Goal: Task Accomplishment & Management: Manage account settings

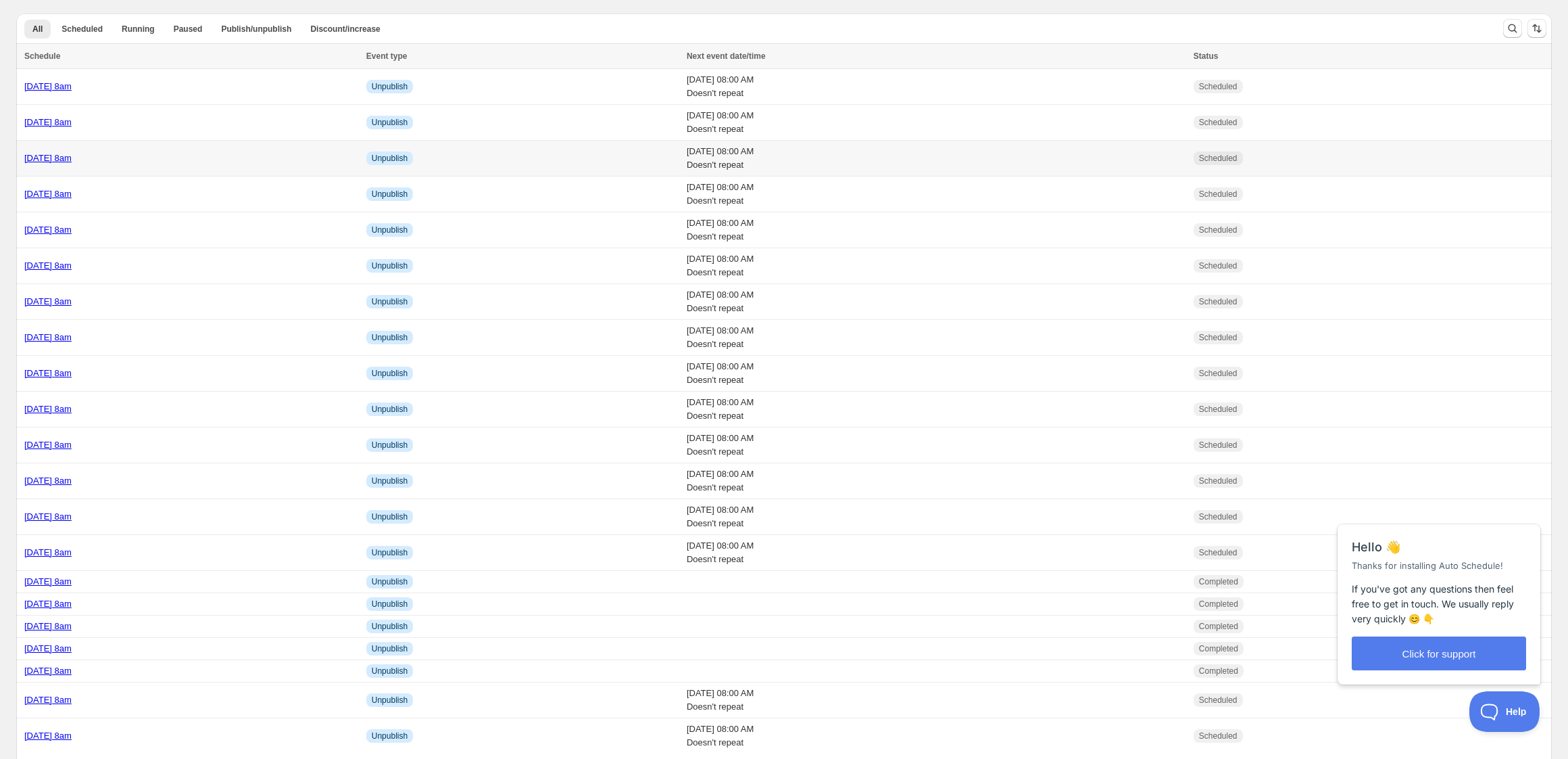
click at [201, 157] on div "[DATE] 8am" at bounding box center [191, 158] width 334 height 14
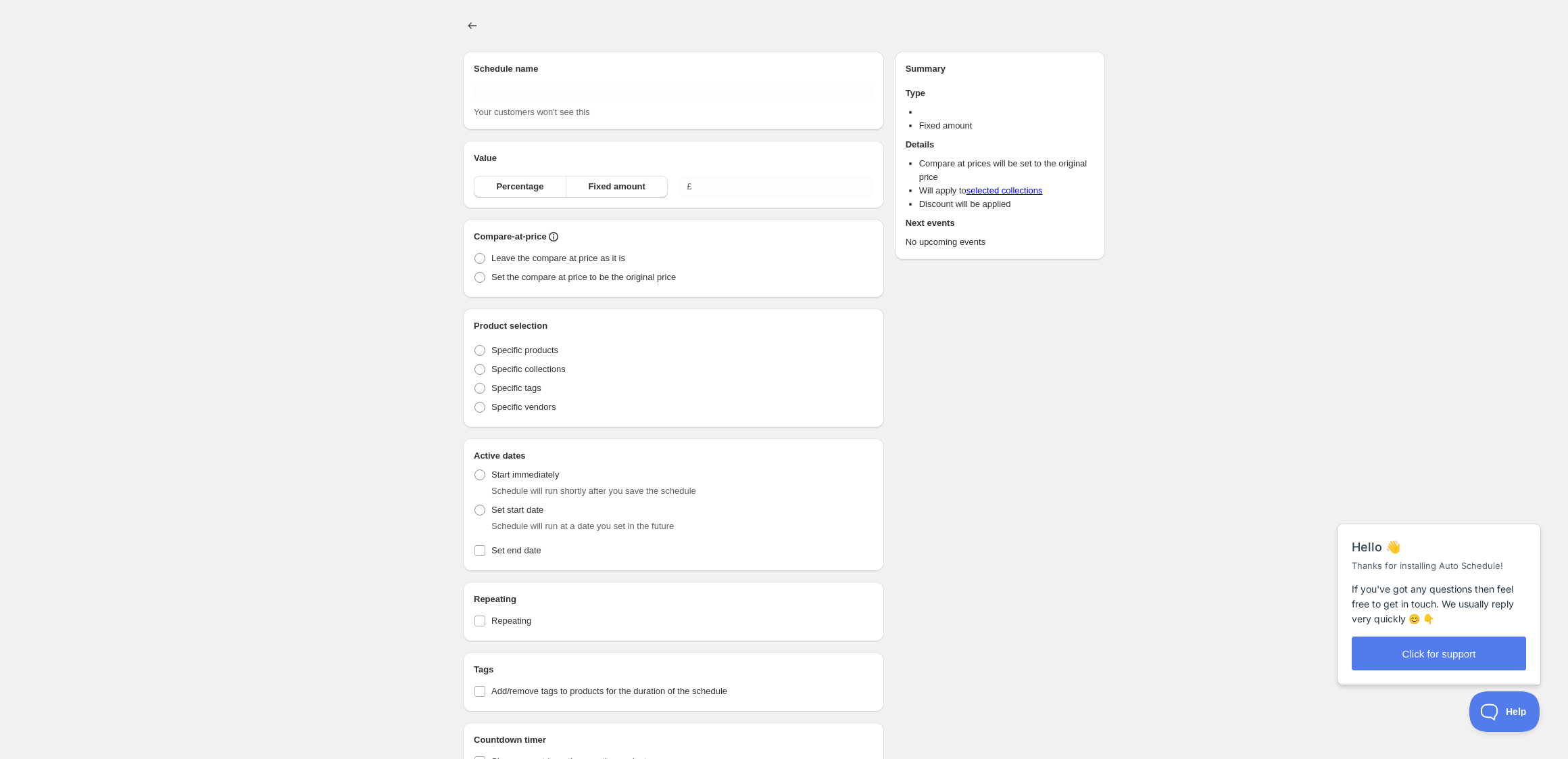
type input "[DATE] 8am"
radio input "true"
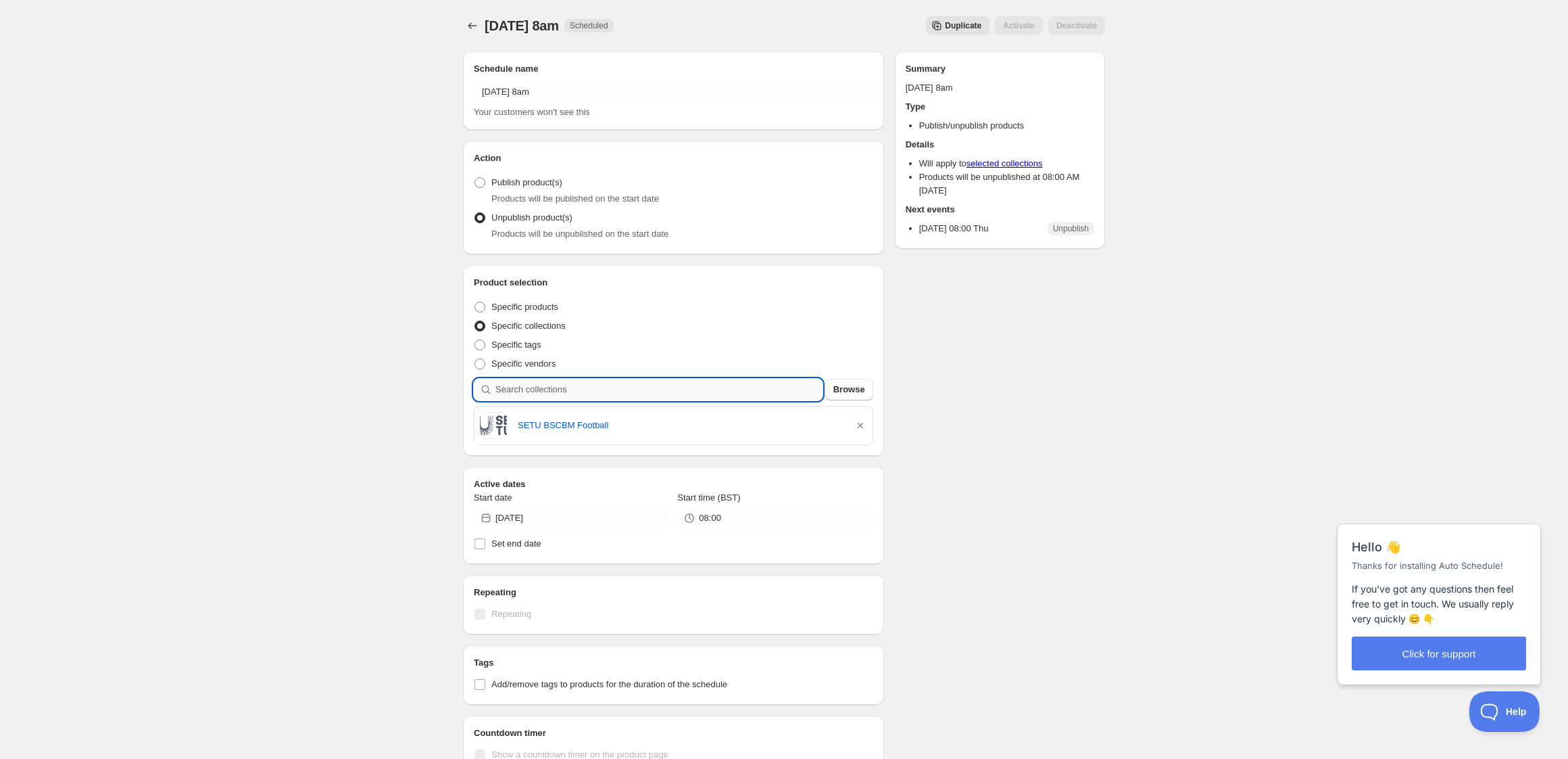
click at [591, 396] on input "search" at bounding box center [659, 389] width 327 height 22
type input "s"
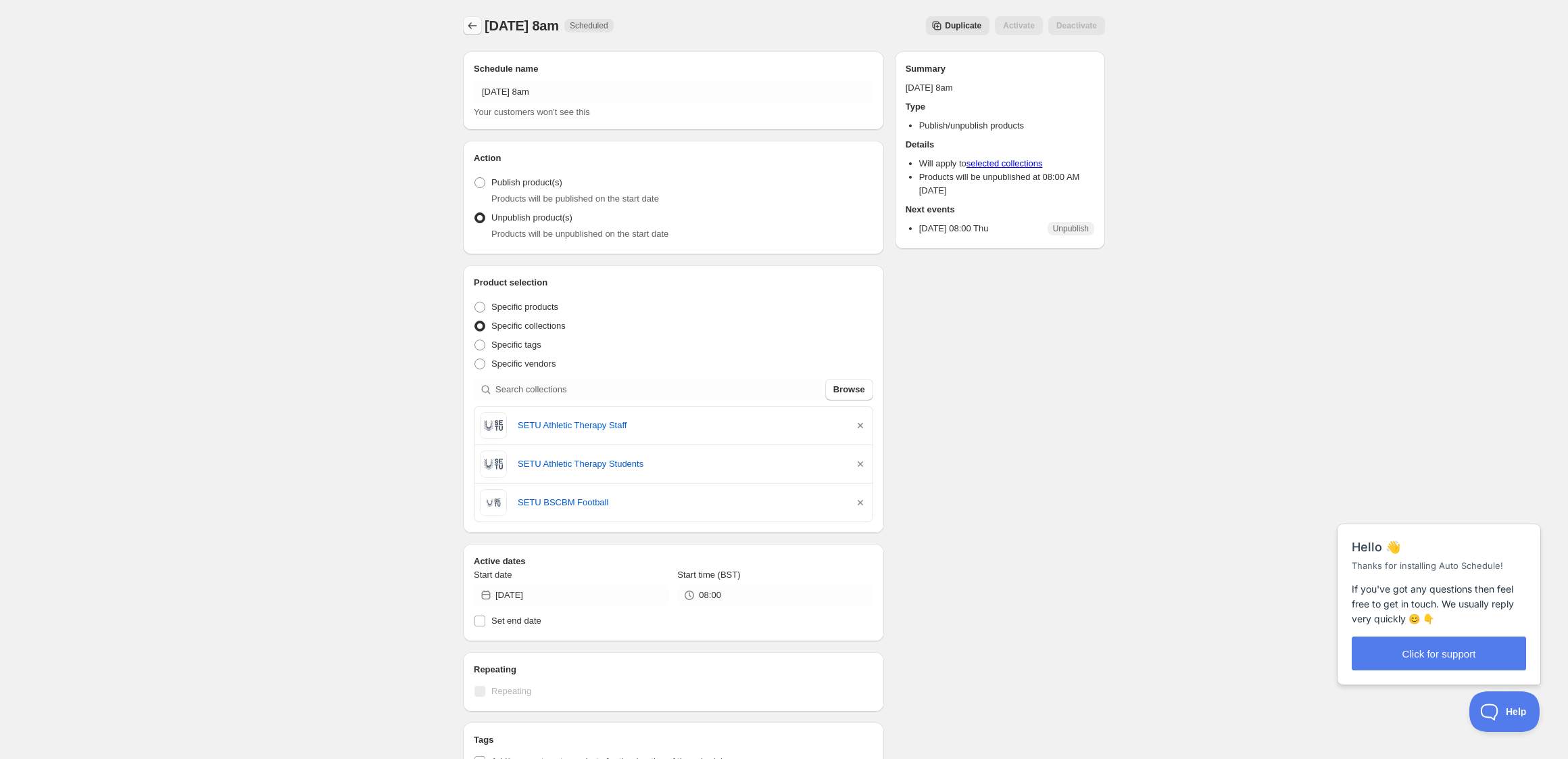
click at [474, 27] on icon "Schedules" at bounding box center [473, 26] width 14 height 14
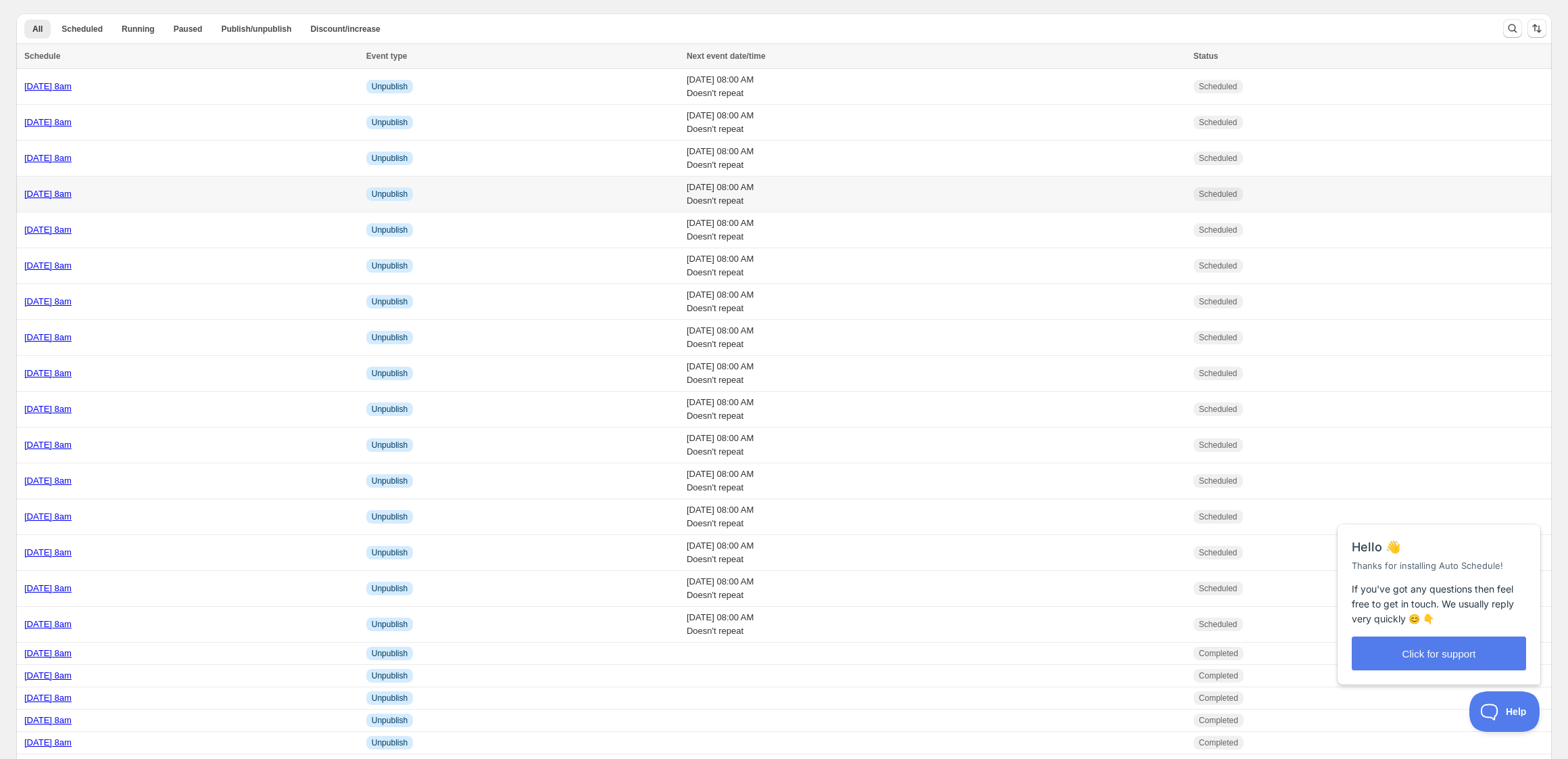
click at [220, 197] on div "[DATE] 8am" at bounding box center [191, 194] width 334 height 14
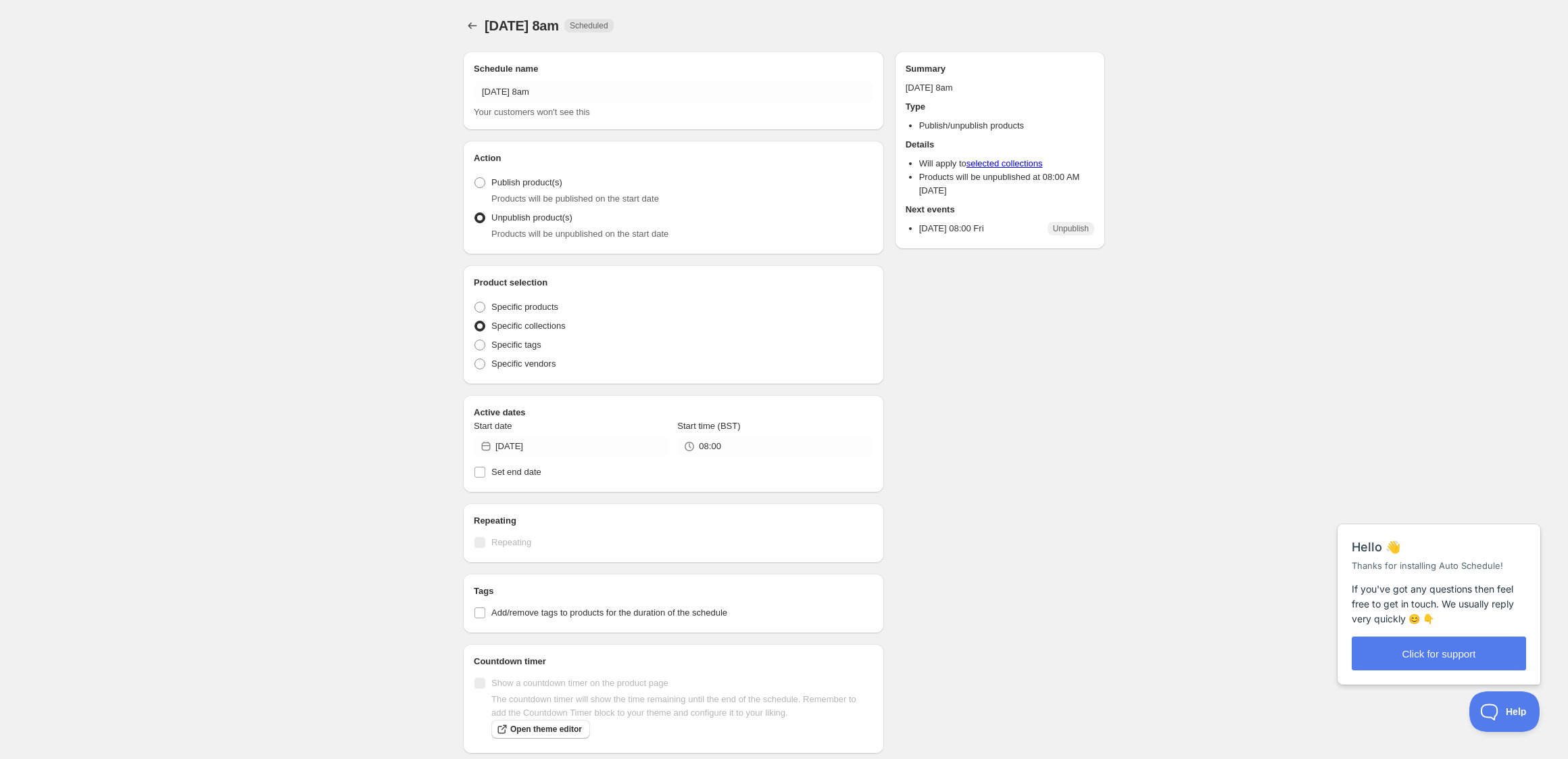
radio input "true"
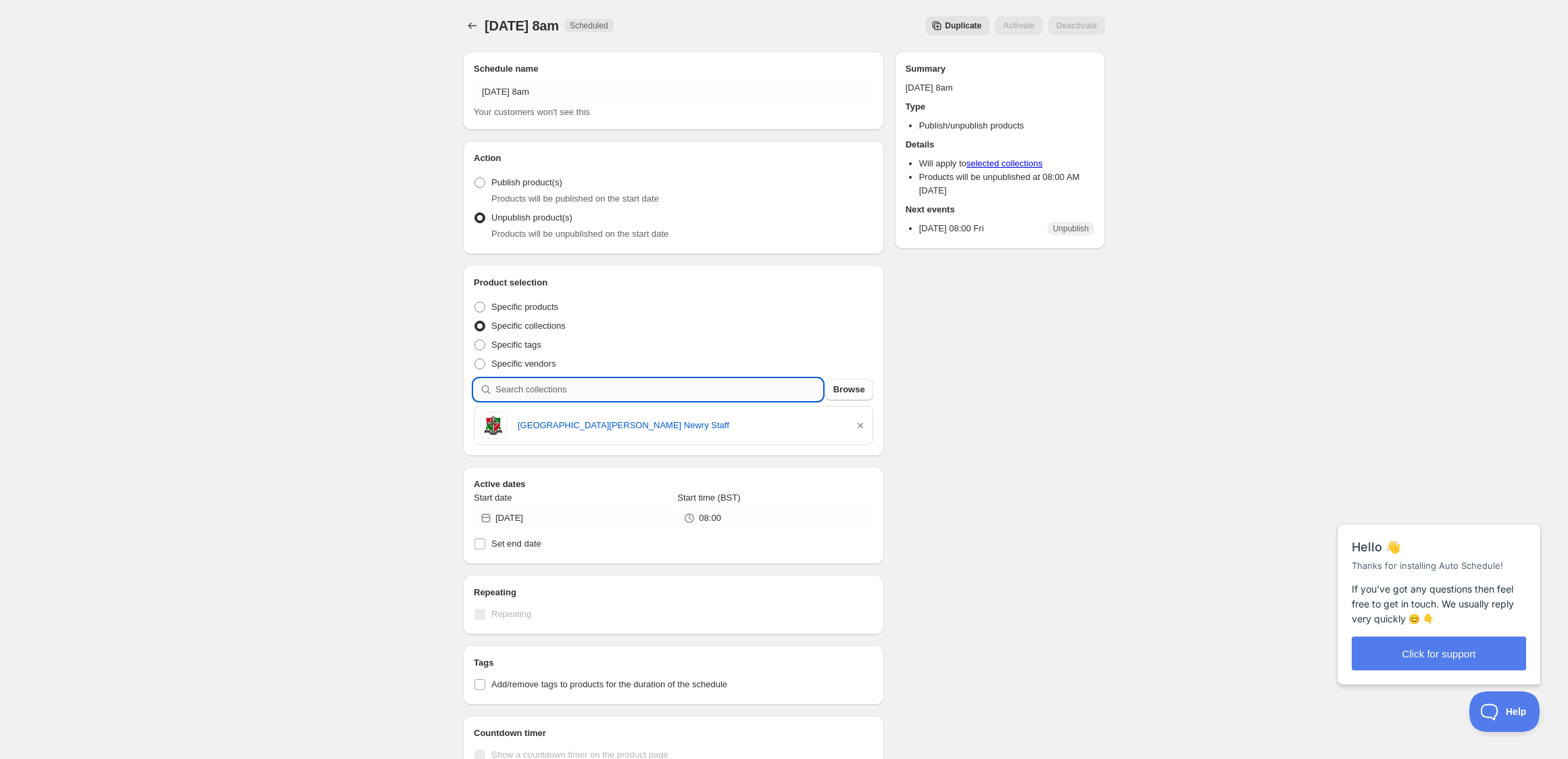
click at [587, 389] on input "search" at bounding box center [659, 389] width 327 height 22
type input "u"
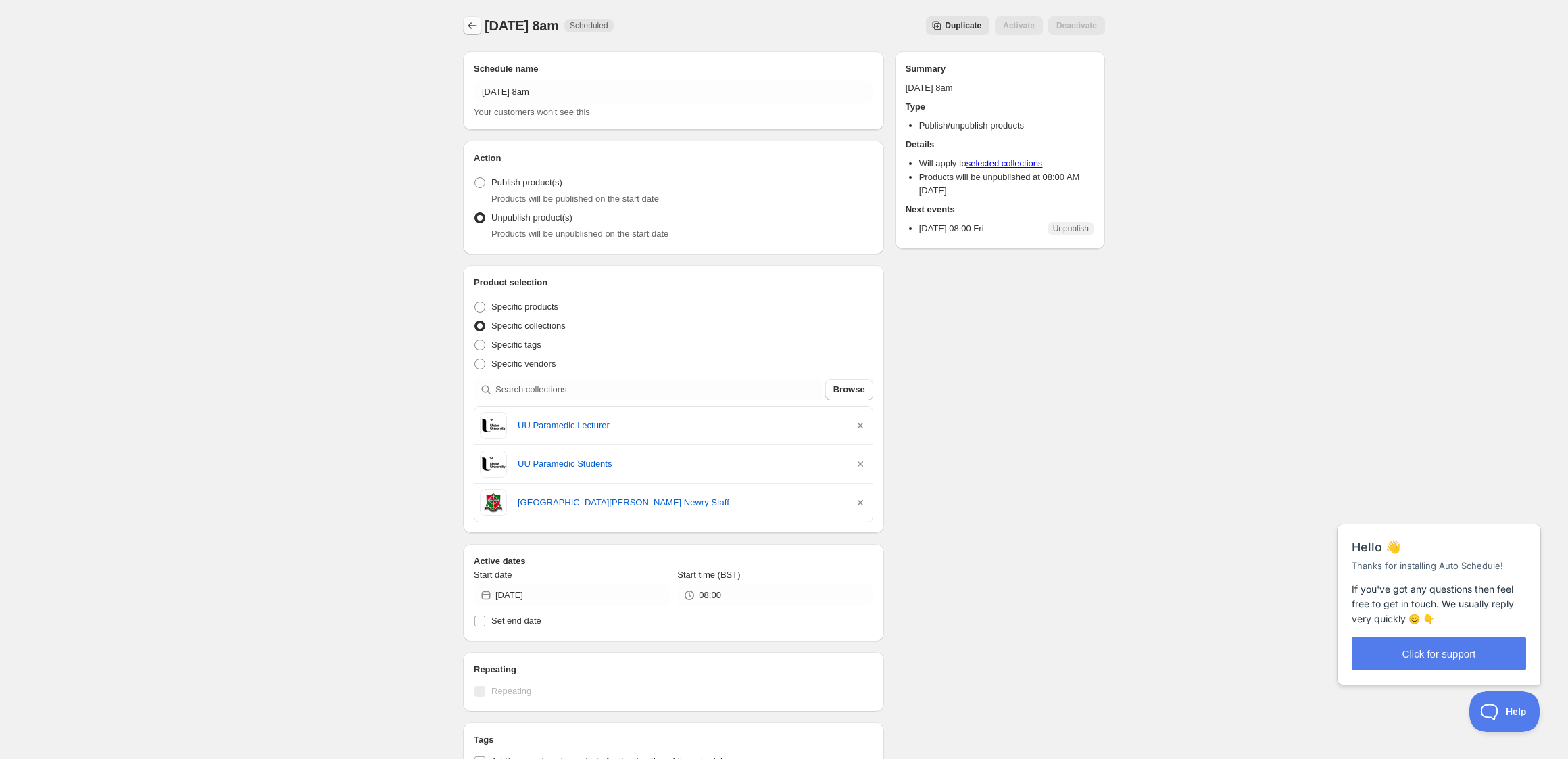
click at [471, 22] on icon "Schedules" at bounding box center [473, 26] width 14 height 14
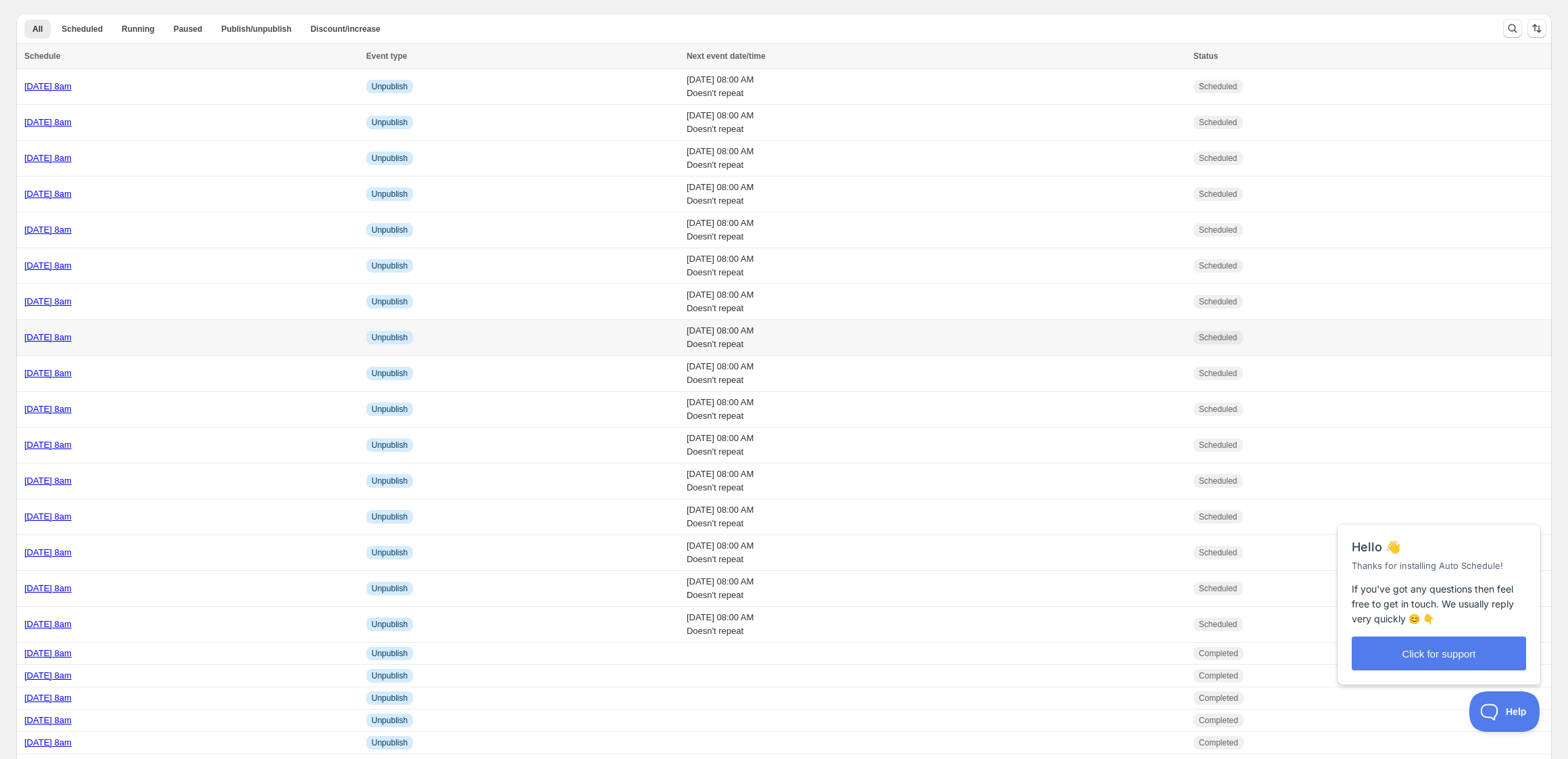
click at [214, 328] on td "[DATE] 8am" at bounding box center [189, 338] width 346 height 36
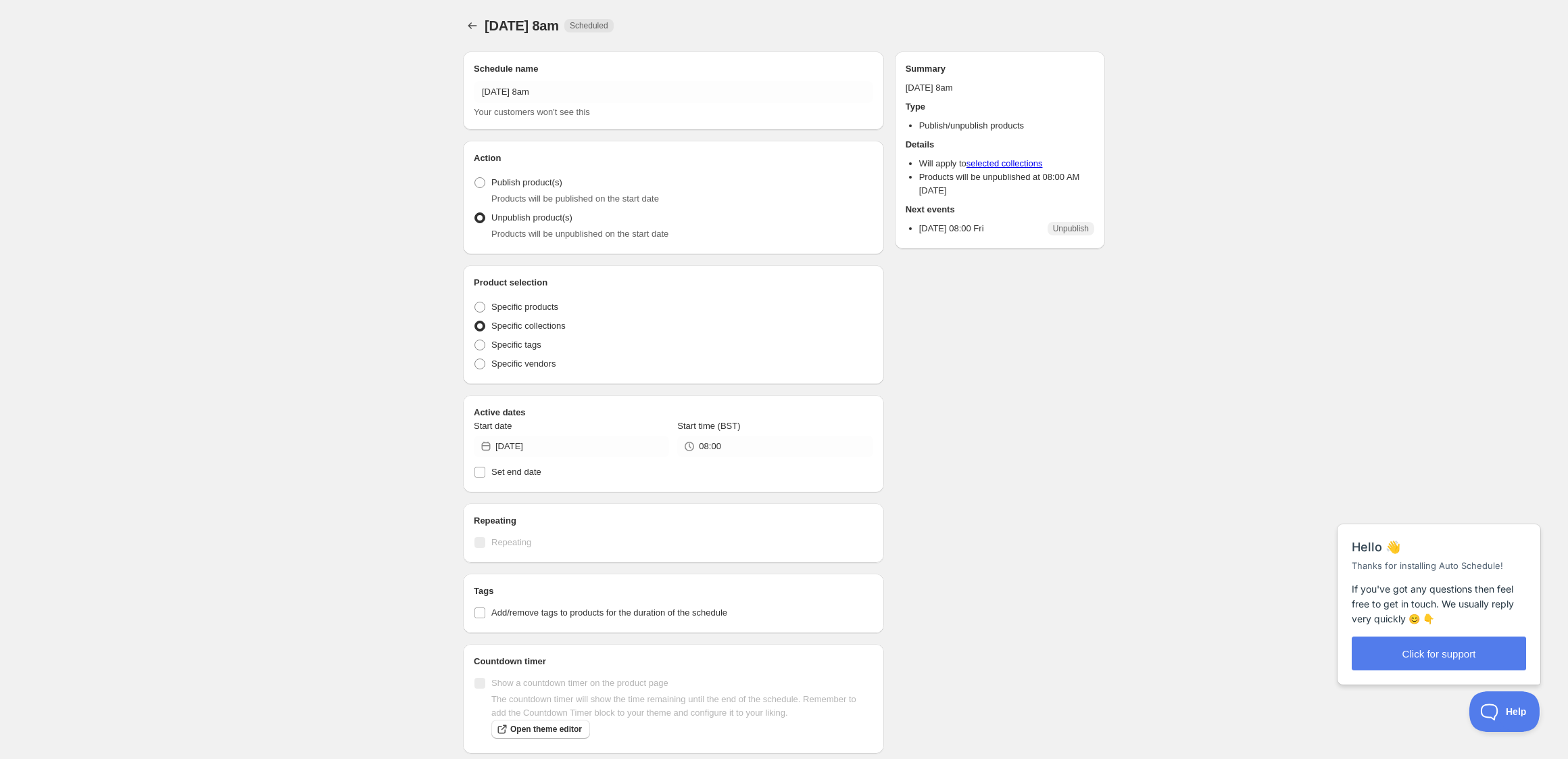
radio input "true"
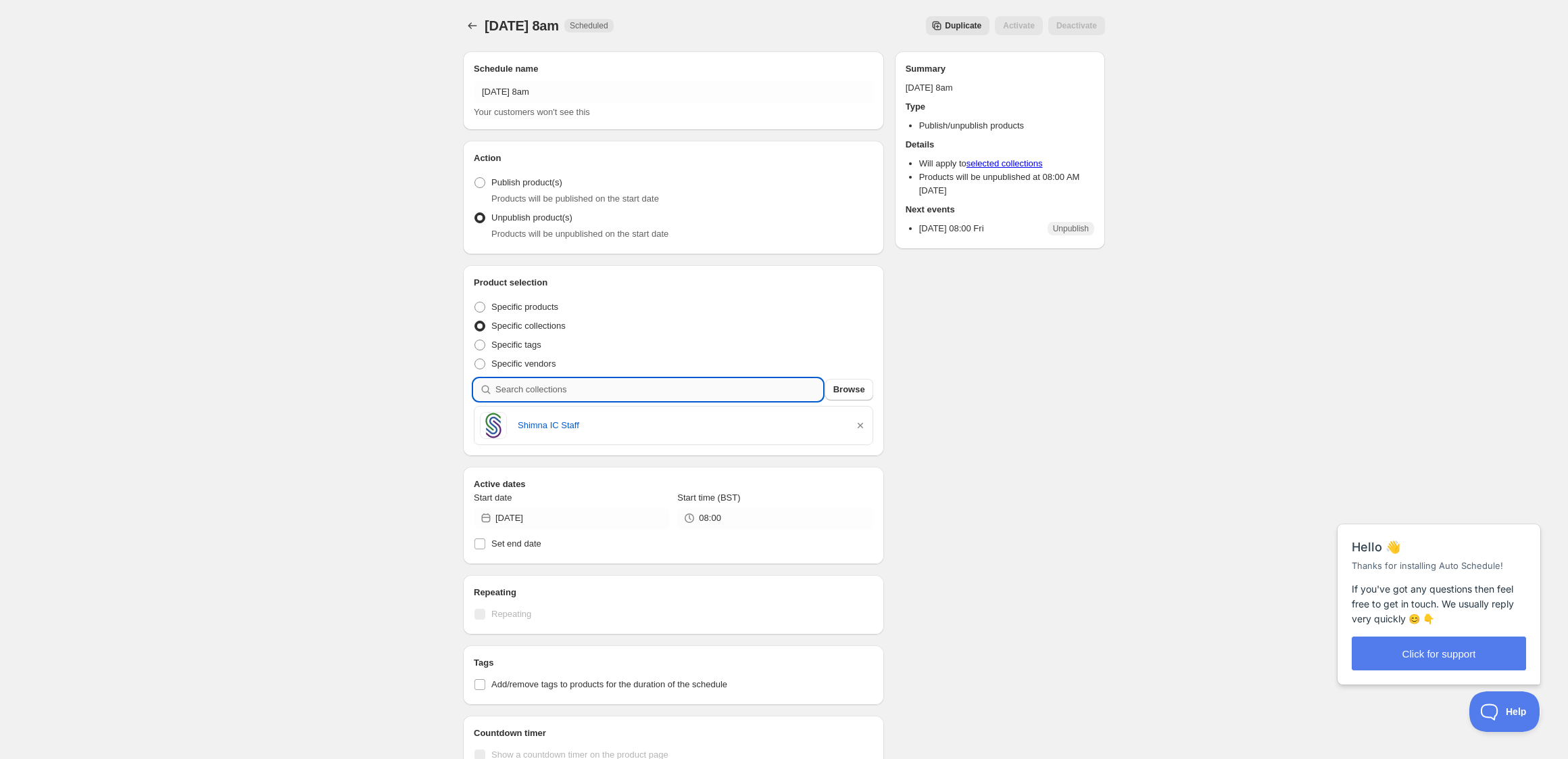
click at [627, 392] on input "search" at bounding box center [659, 389] width 327 height 22
type input "a"
